Goal: Task Accomplishment & Management: Use online tool/utility

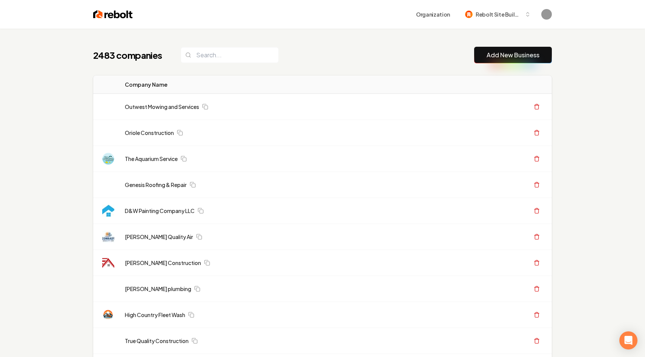
click at [199, 59] on input "search" at bounding box center [230, 55] width 98 height 16
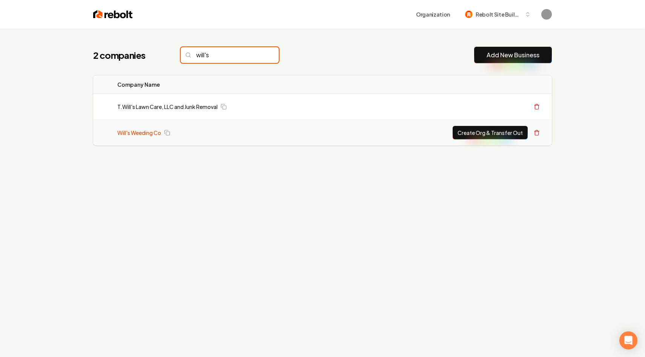
type input "will's"
click at [138, 131] on link "Will's Weeding Co" at bounding box center [139, 133] width 44 height 8
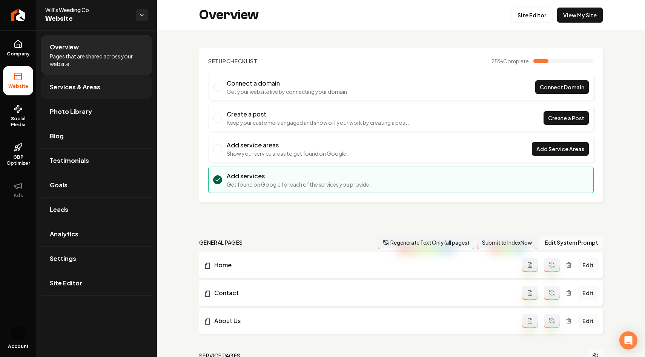
click at [75, 86] on span "Services & Areas" at bounding box center [75, 87] width 51 height 9
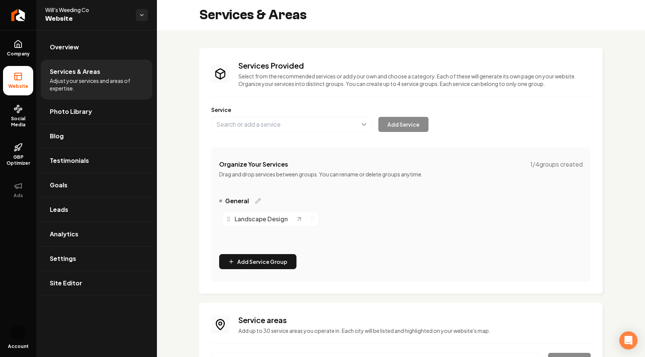
scroll to position [61, 0]
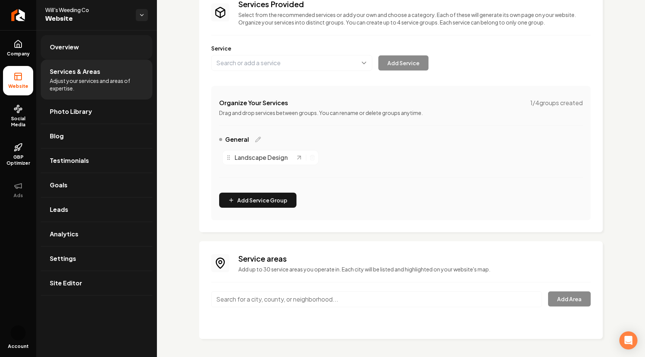
click at [79, 48] on link "Overview" at bounding box center [97, 47] width 112 height 24
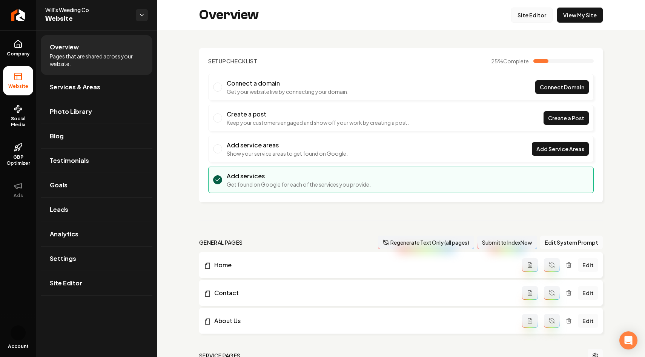
click at [532, 17] on link "Site Editor" at bounding box center [531, 15] width 41 height 15
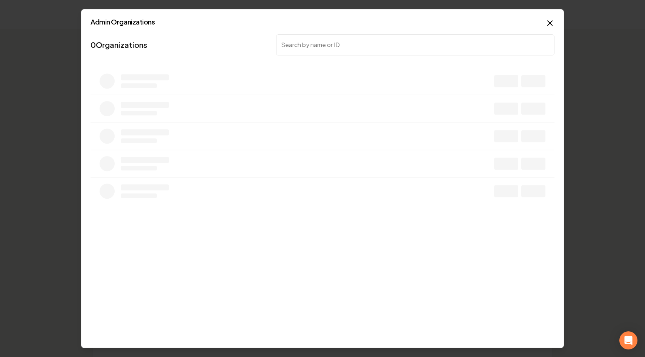
click at [382, 82] on div at bounding box center [322, 178] width 645 height 357
click at [319, 39] on input "search" at bounding box center [415, 44] width 278 height 21
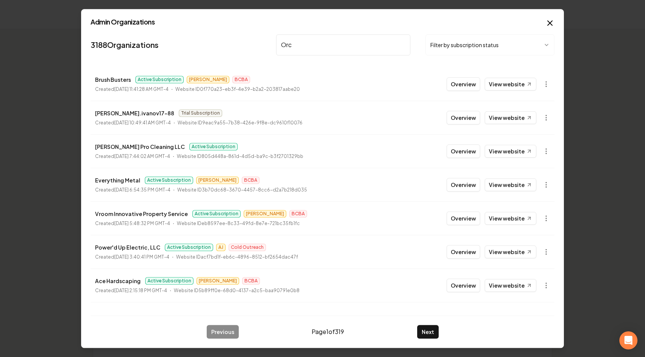
type input "Orca"
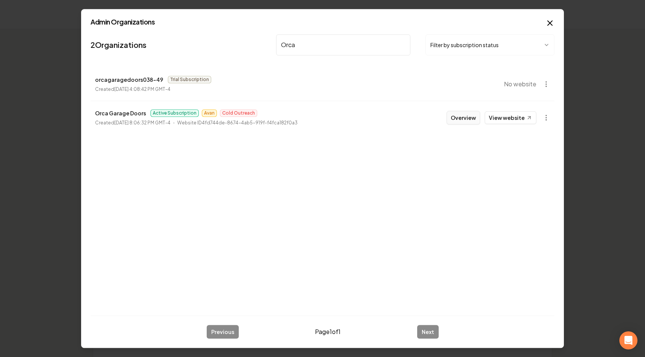
click at [470, 117] on button "Overview" at bounding box center [463, 118] width 34 height 14
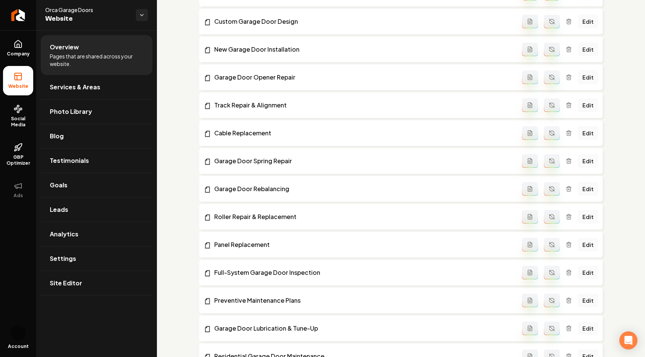
scroll to position [487, 0]
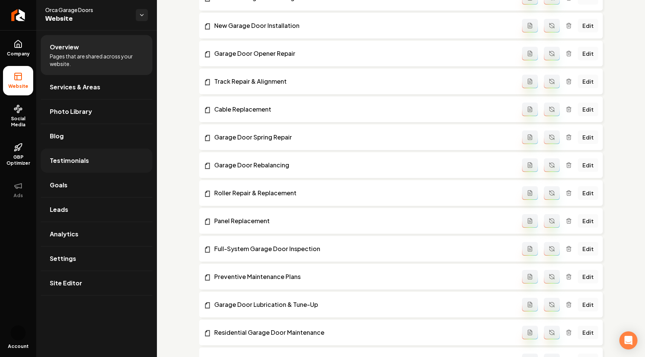
click at [91, 155] on link "Testimonials" at bounding box center [97, 161] width 112 height 24
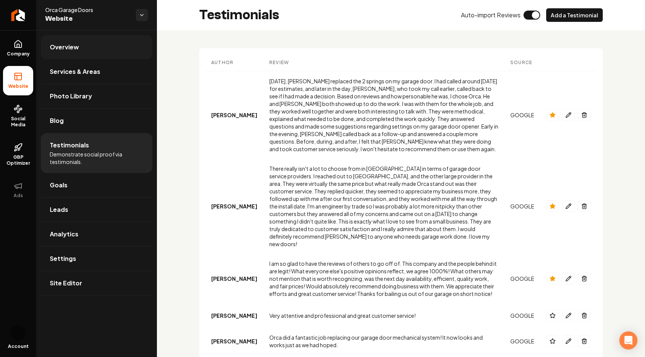
click at [86, 46] on link "Overview" at bounding box center [97, 47] width 112 height 24
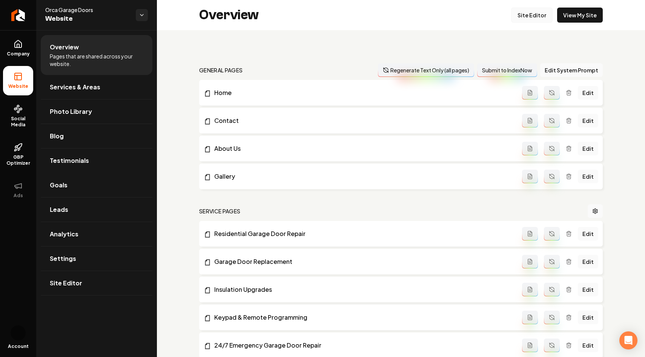
click at [529, 15] on link "Site Editor" at bounding box center [531, 15] width 41 height 15
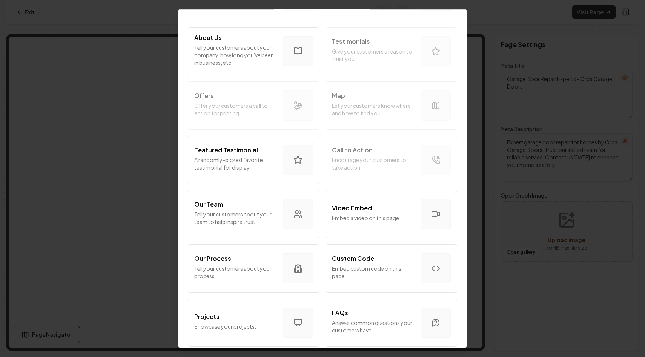
scroll to position [92, 0]
